Goal: Task Accomplishment & Management: Use online tool/utility

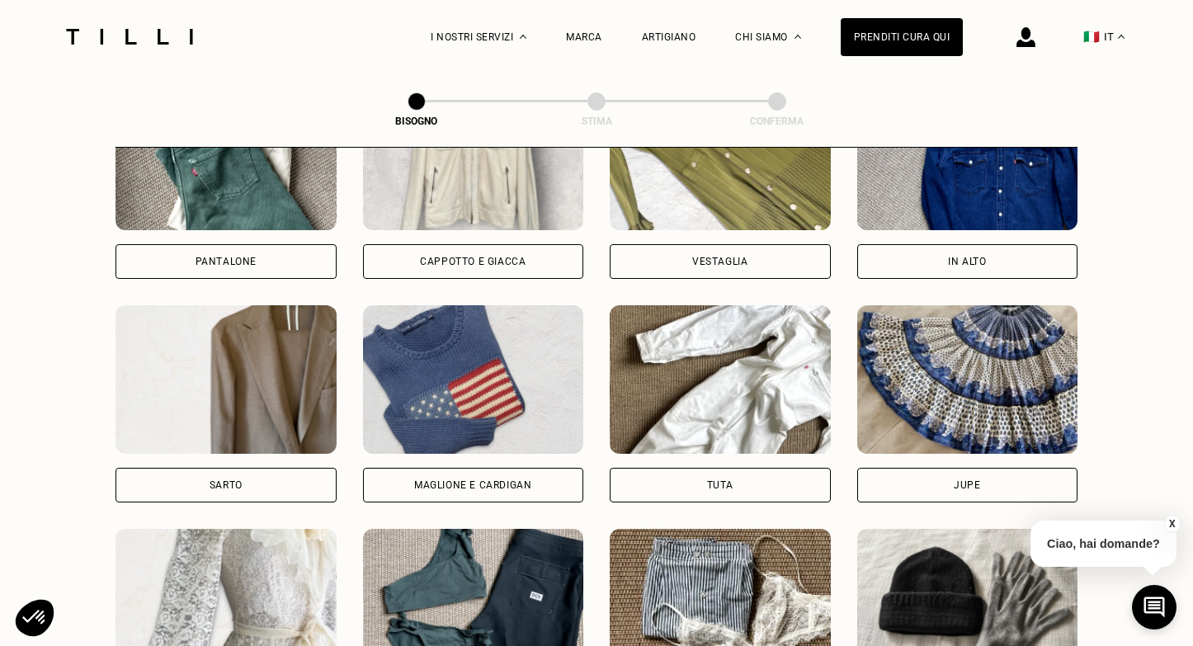
scroll to position [836, 0]
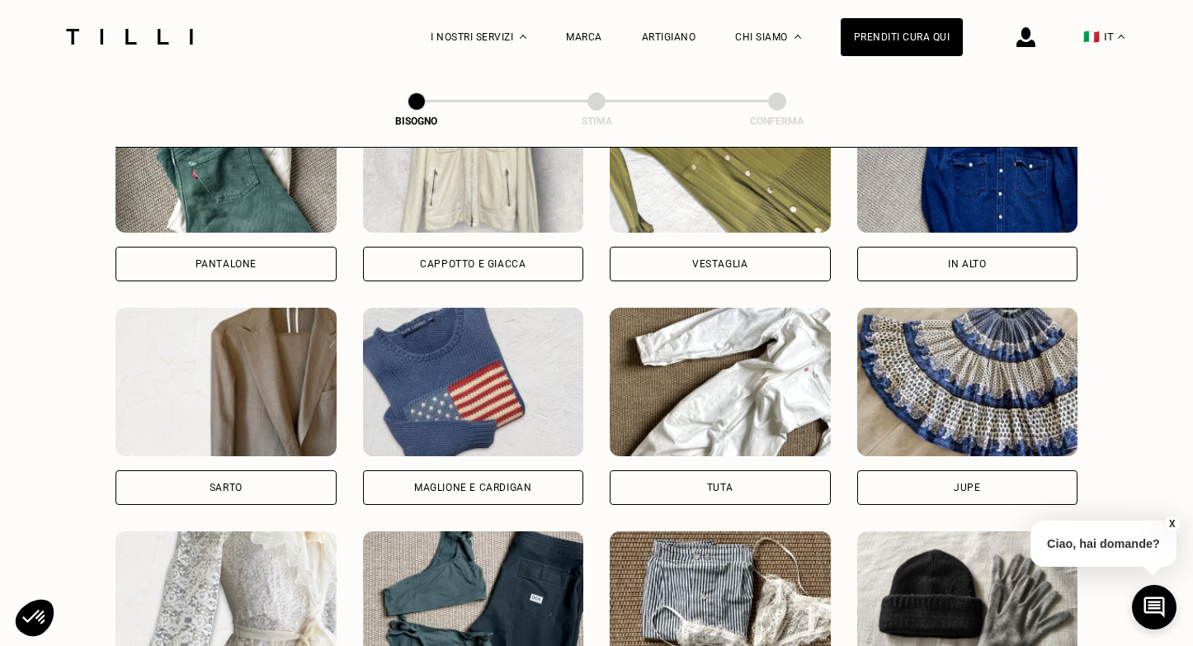
click at [488, 491] on div "Maglione e cardigan" at bounding box center [472, 488] width 117 height 10
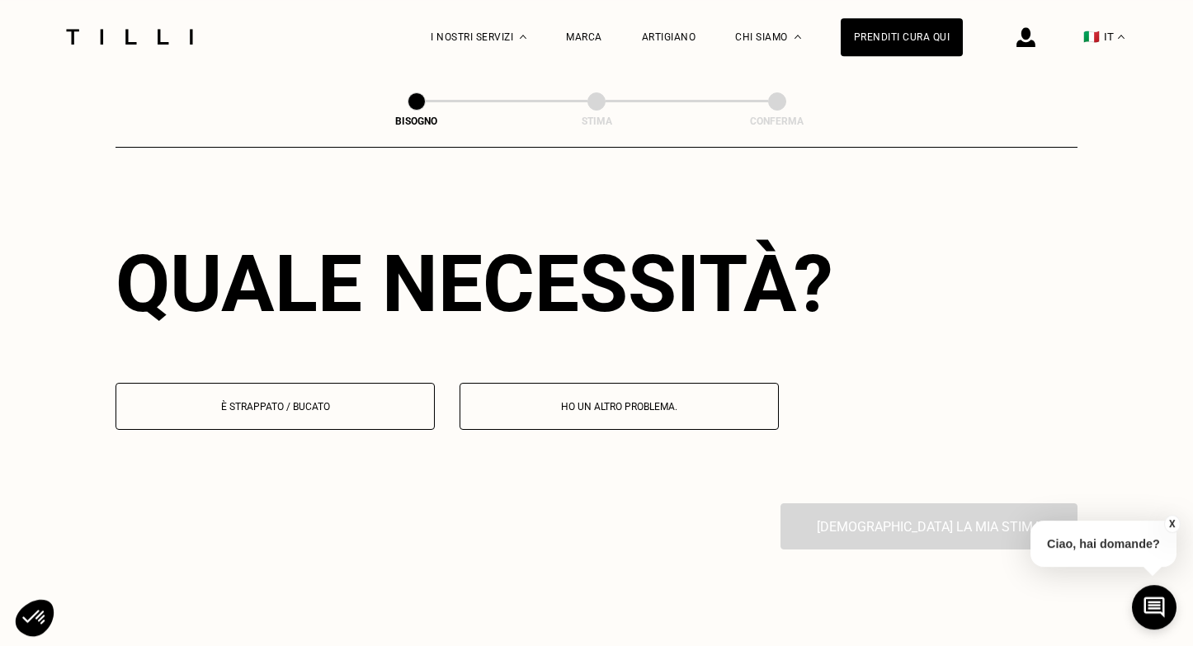
scroll to position [1434, 0]
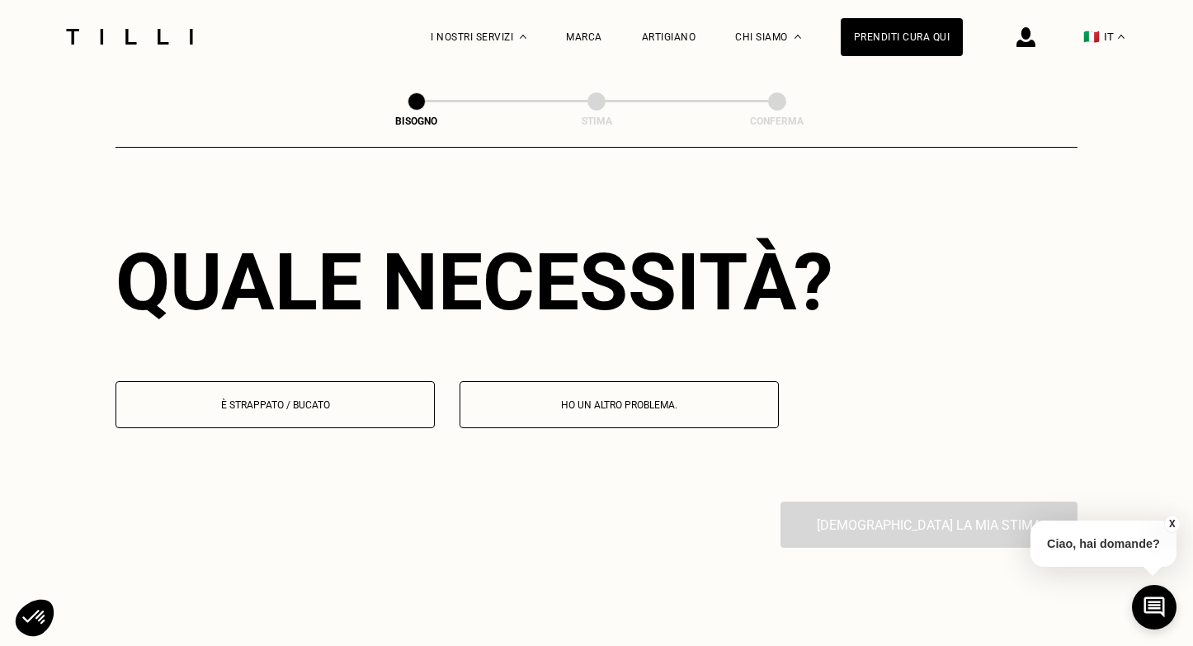
click at [381, 422] on button "È strappato / bucato" at bounding box center [274, 404] width 319 height 47
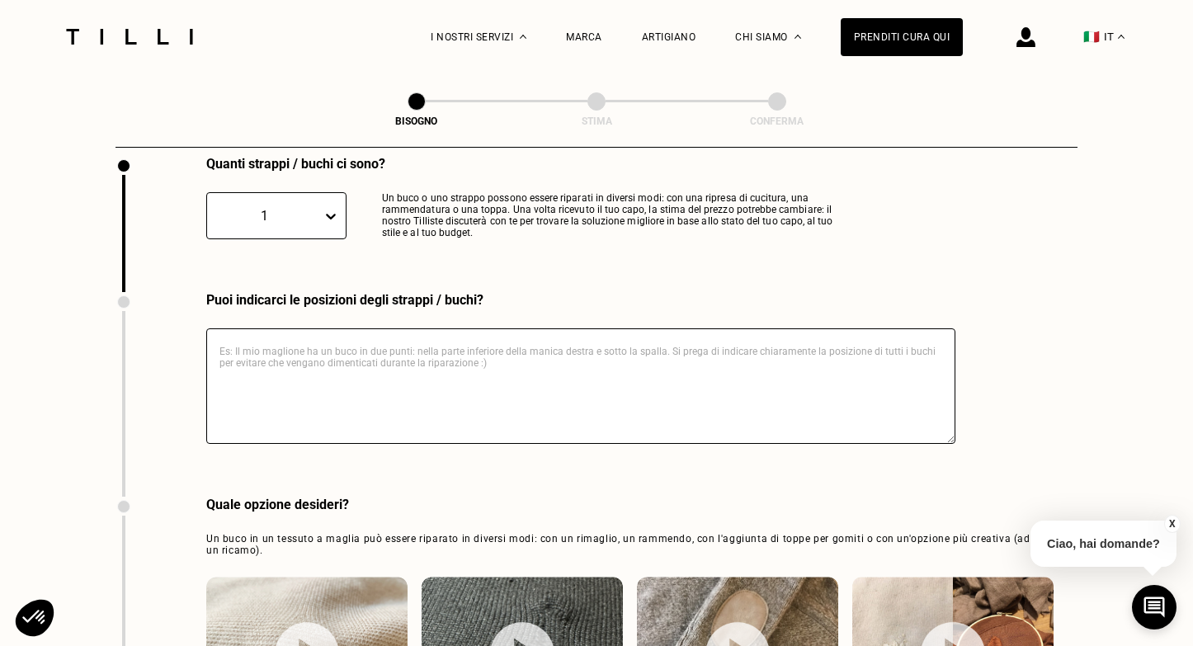
scroll to position [1779, 0]
click at [676, 369] on textarea at bounding box center [580, 386] width 749 height 115
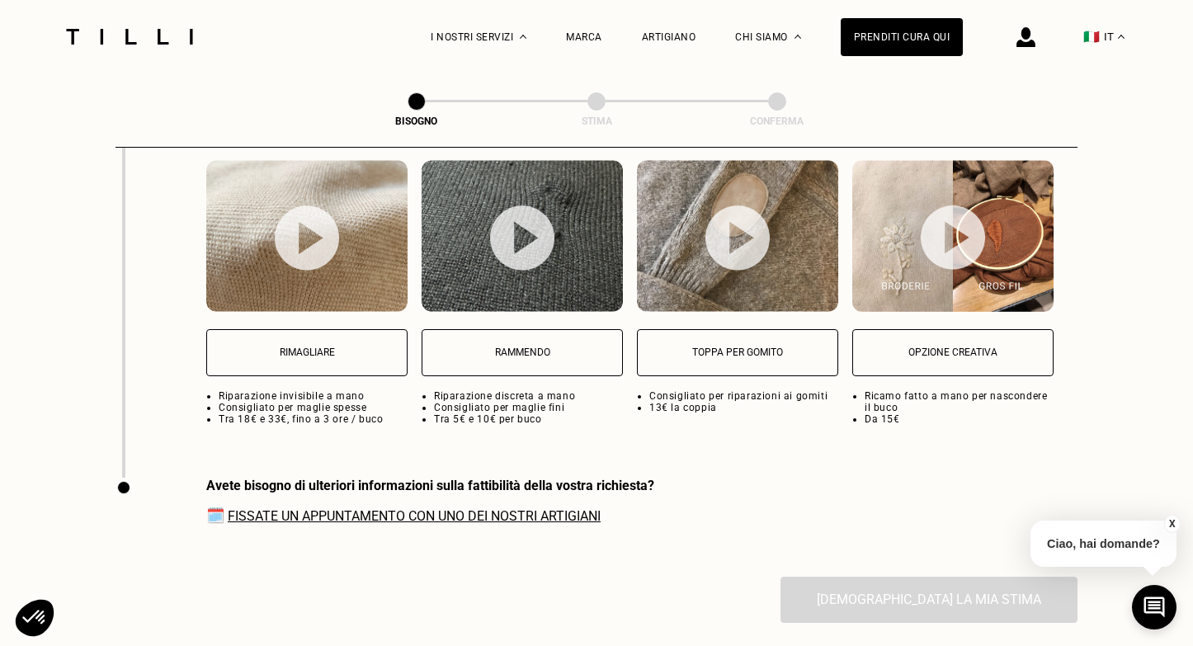
scroll to position [2174, 0]
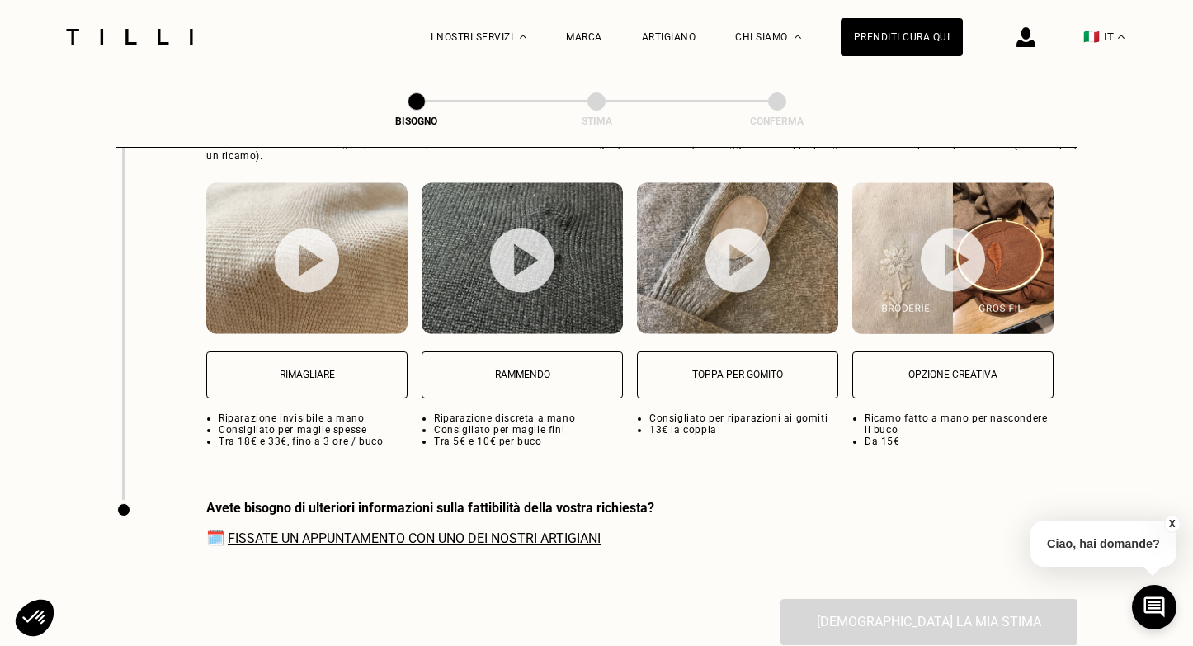
type textarea "schiena, buco da tarma, cashmere fine"
click at [590, 389] on button "Rammendo" at bounding box center [522, 374] width 201 height 47
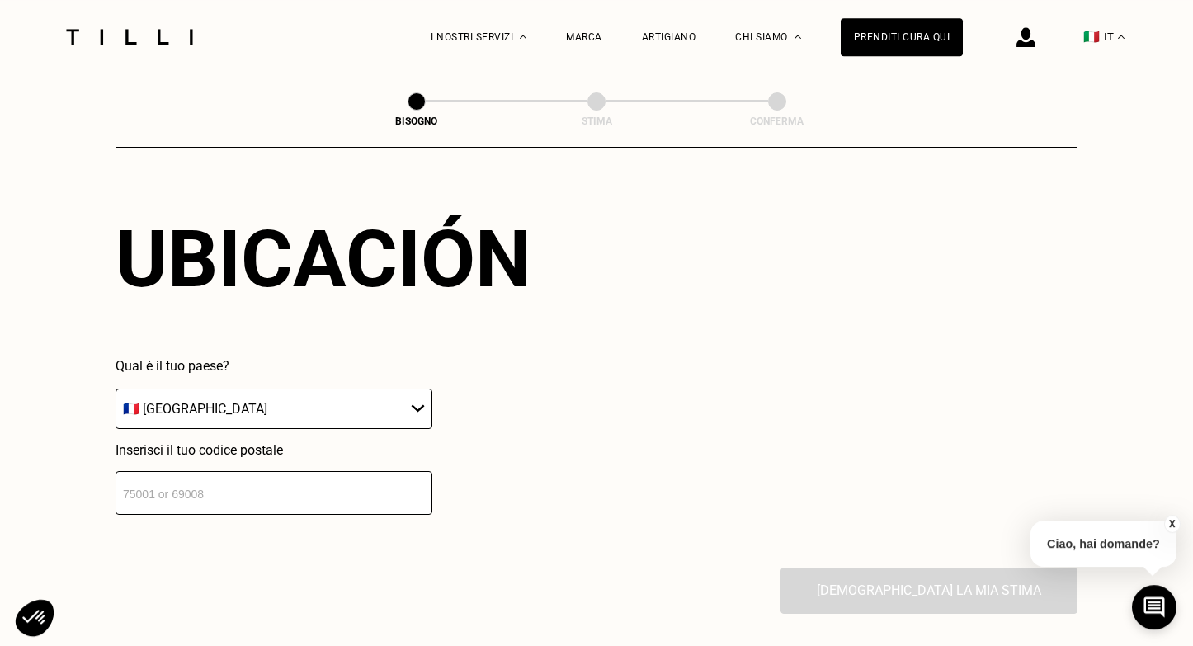
scroll to position [2617, 0]
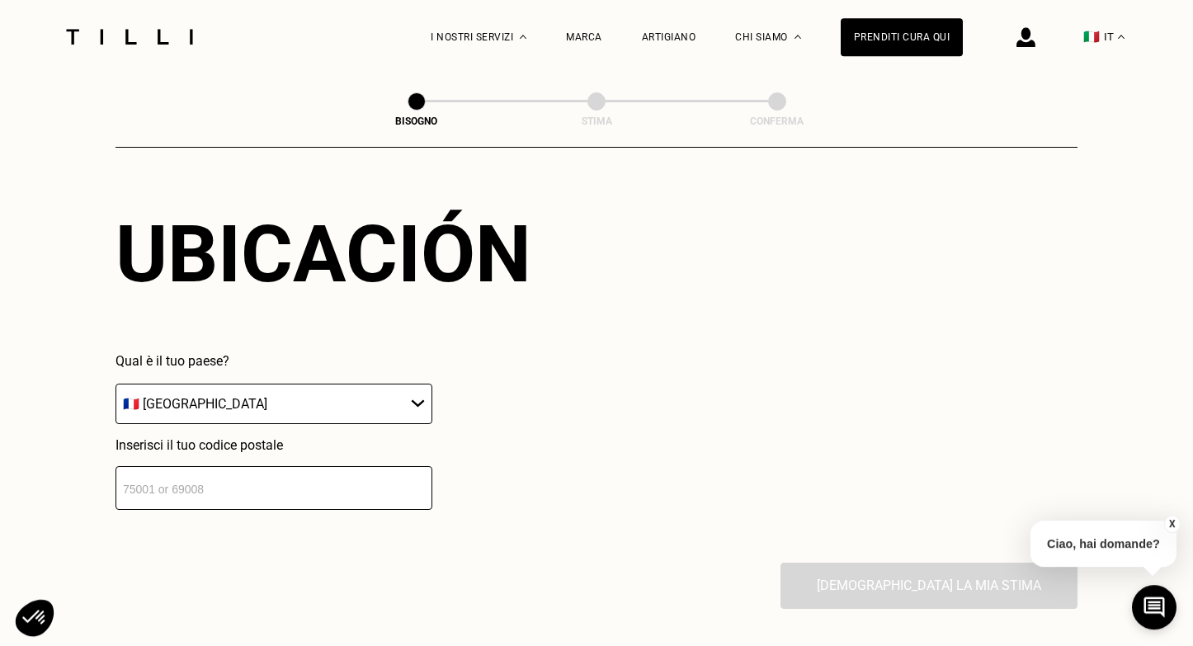
click at [115, 384] on select "🇦🇹 [GEOGRAPHIC_DATA] 🇧🇪 [GEOGRAPHIC_DATA] 🇧🇬 [GEOGRAPHIC_DATA] 🇨🇾 [MEDICAL_DATA…" at bounding box center [273, 404] width 317 height 40
select select "IT"
click option "🇮🇹 [GEOGRAPHIC_DATA]" at bounding box center [0, 0] width 0 height 0
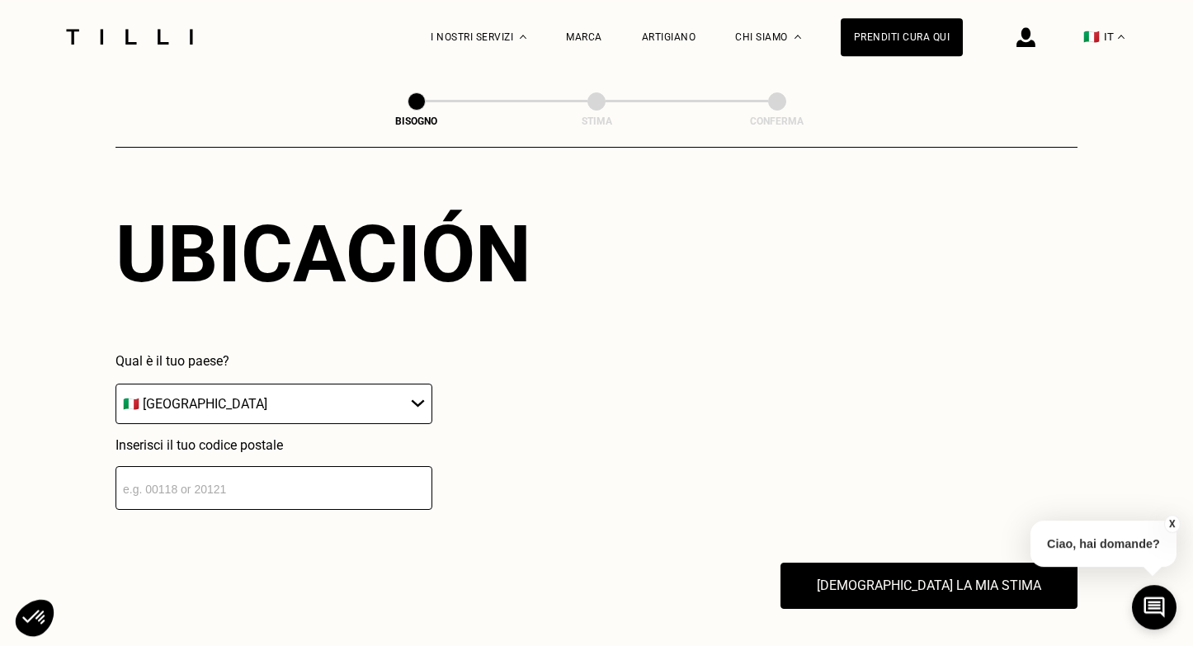
click at [315, 499] on input "number" at bounding box center [273, 488] width 317 height 44
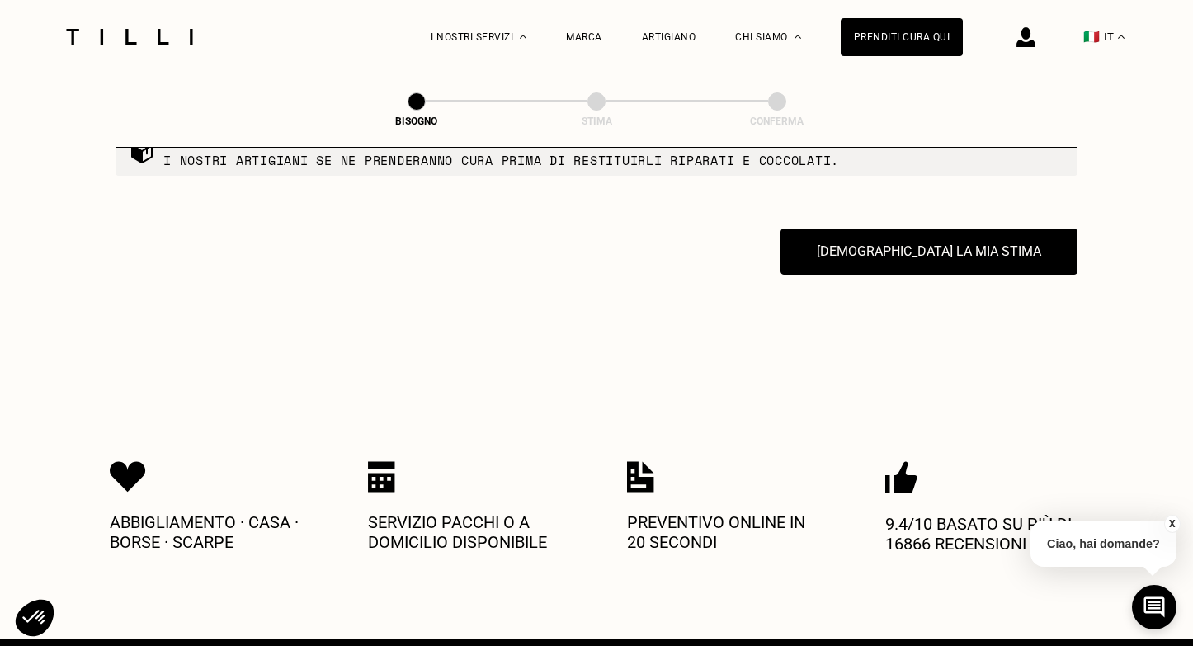
scroll to position [3048, 0]
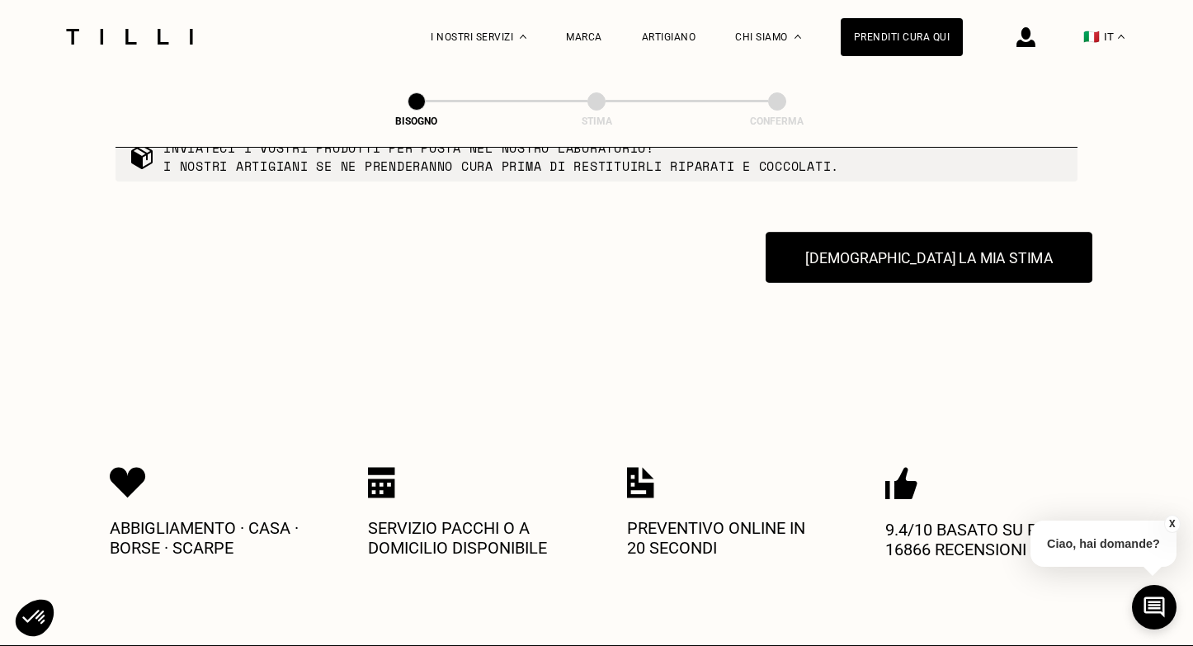
type input "10050"
click at [892, 273] on button "[DEMOGRAPHIC_DATA] la mia stima" at bounding box center [929, 257] width 327 height 51
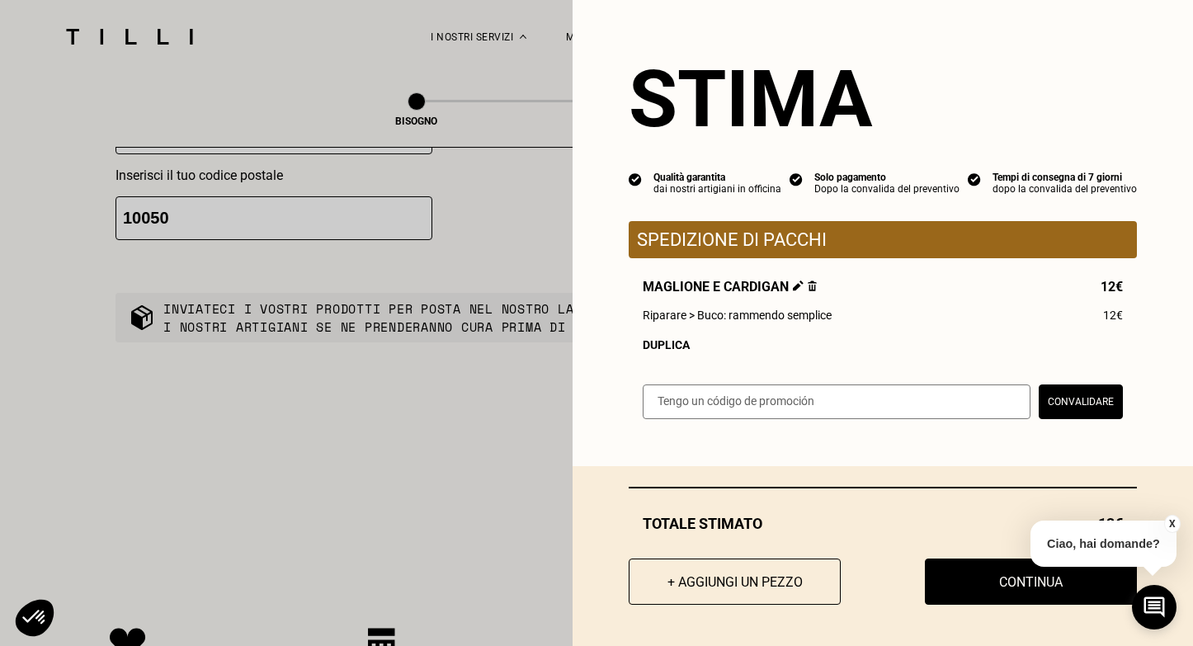
scroll to position [2884, 0]
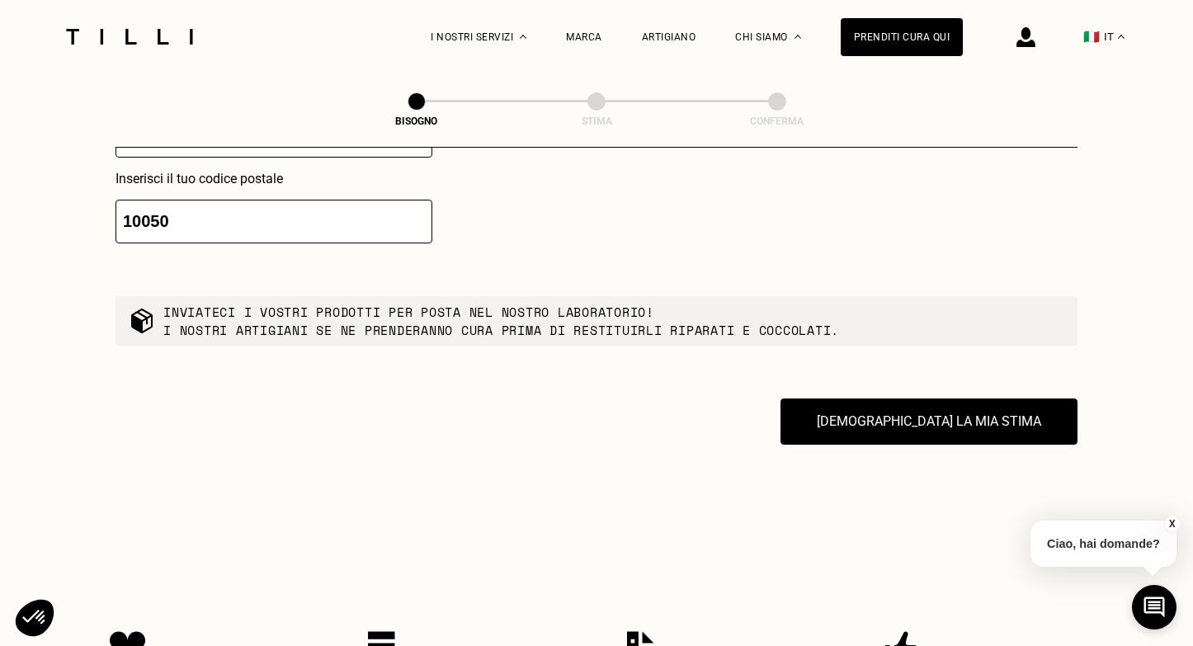
click at [1167, 516] on button "X" at bounding box center [1172, 524] width 16 height 18
